Goal: Task Accomplishment & Management: Use online tool/utility

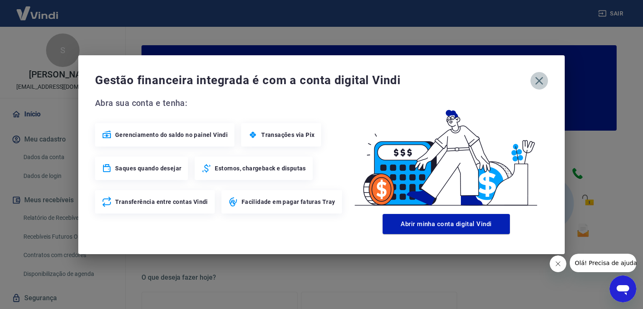
click at [537, 77] on icon "button" at bounding box center [538, 80] width 13 height 13
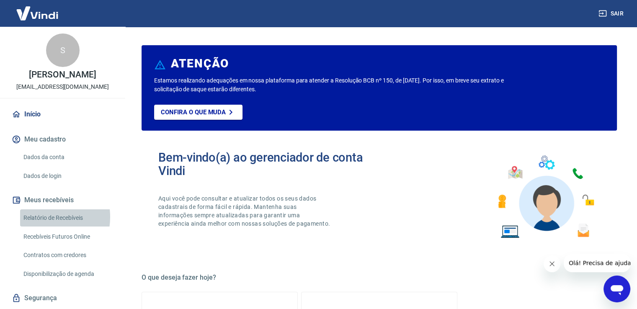
click at [39, 217] on link "Relatório de Recebíveis" at bounding box center [67, 217] width 95 height 17
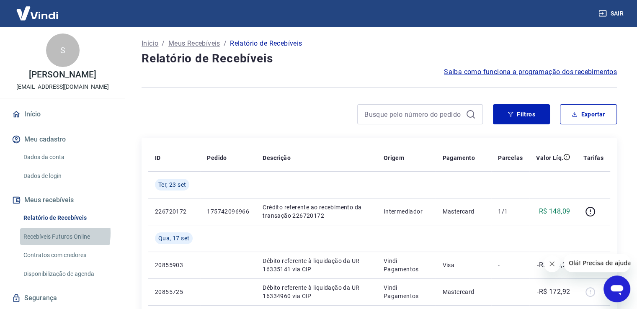
click at [44, 233] on link "Recebíveis Futuros Online" at bounding box center [67, 236] width 95 height 17
click at [62, 237] on link "Recebíveis Futuros Online" at bounding box center [67, 236] width 95 height 17
